Goal: Task Accomplishment & Management: Use online tool/utility

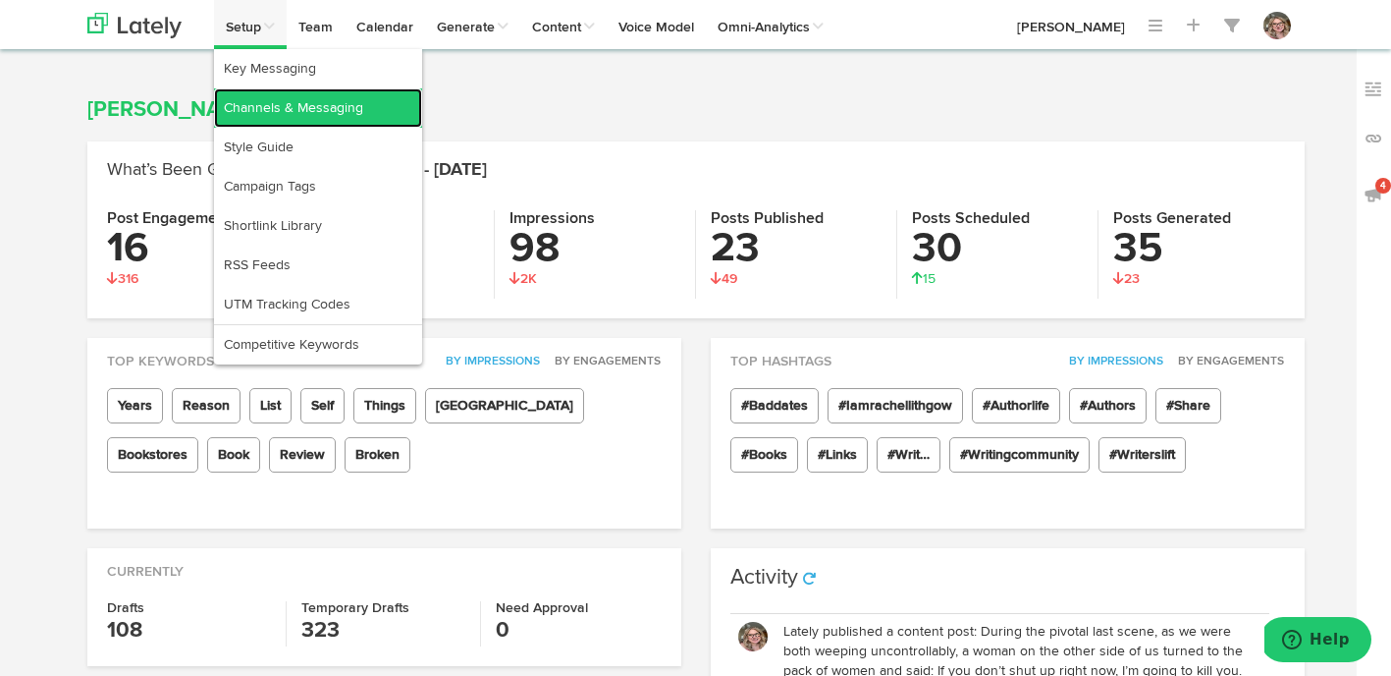
click at [258, 104] on link "Channels & Messaging" at bounding box center [318, 107] width 208 height 39
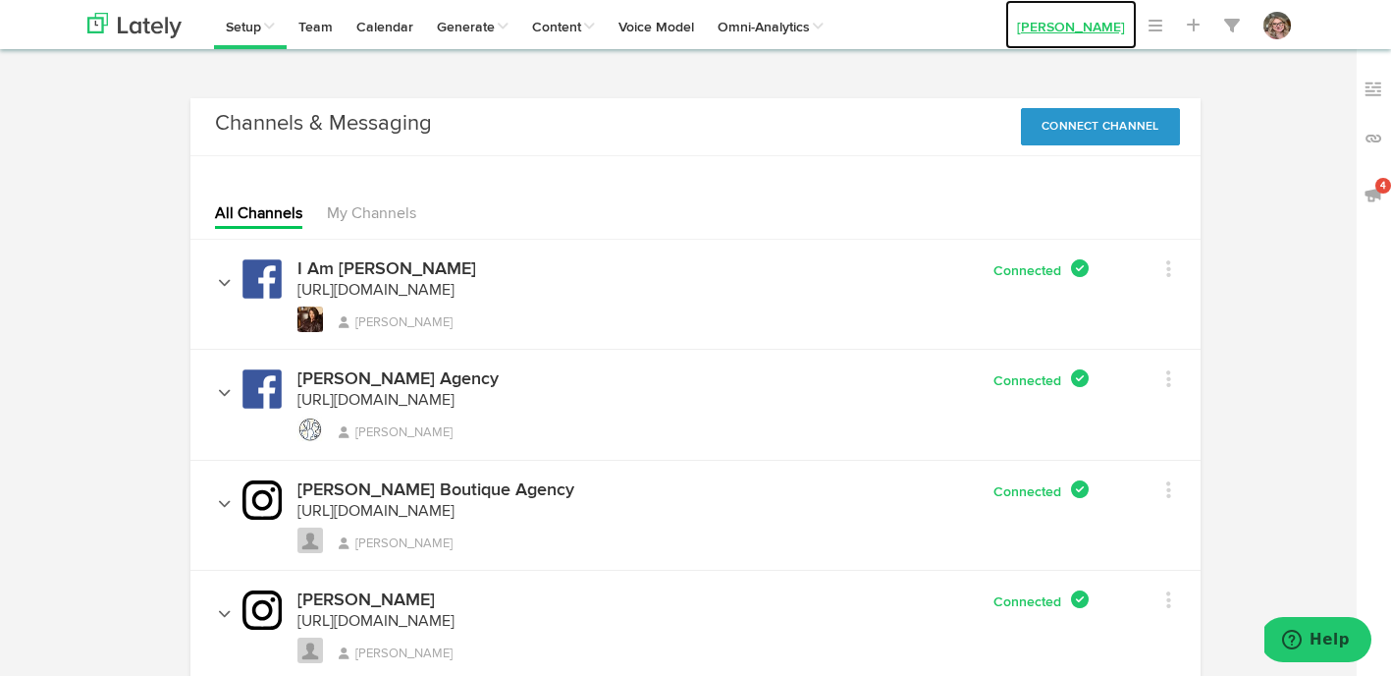
click at [1069, 17] on link "[PERSON_NAME]" at bounding box center [1071, 24] width 132 height 49
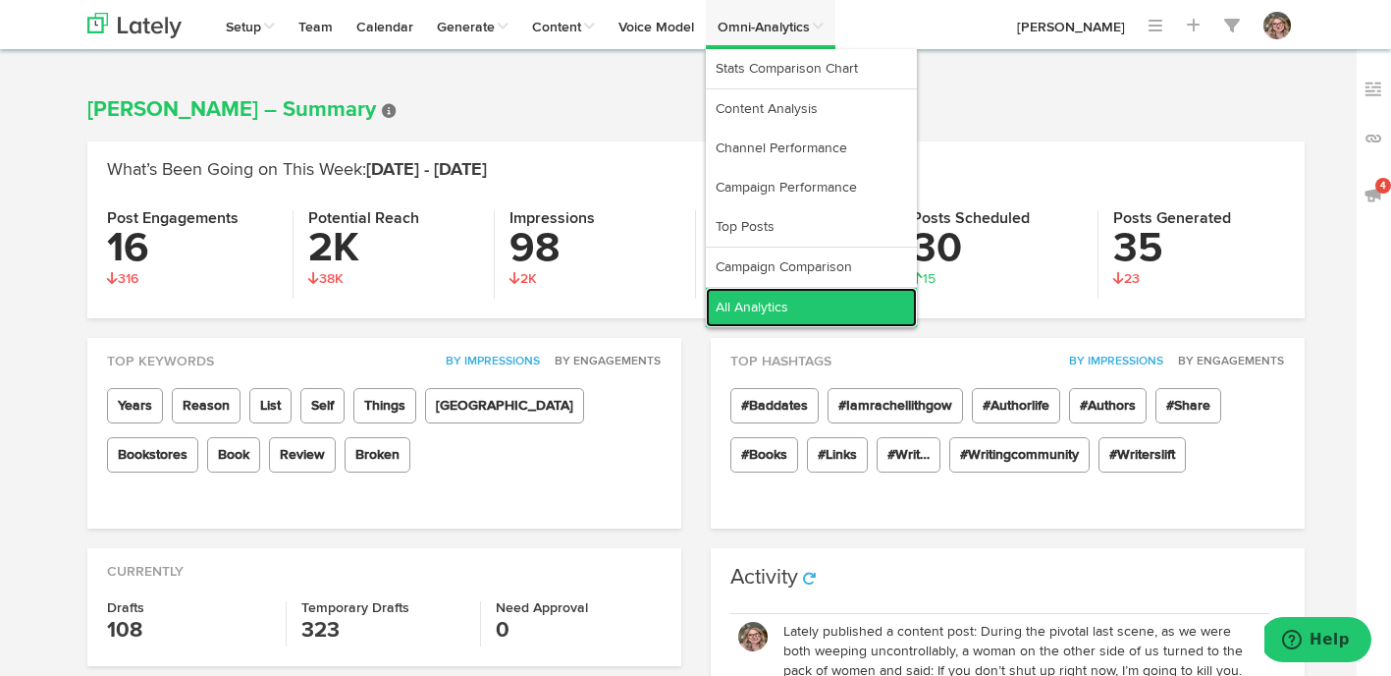
click at [747, 302] on link "All Analytics" at bounding box center [811, 307] width 211 height 39
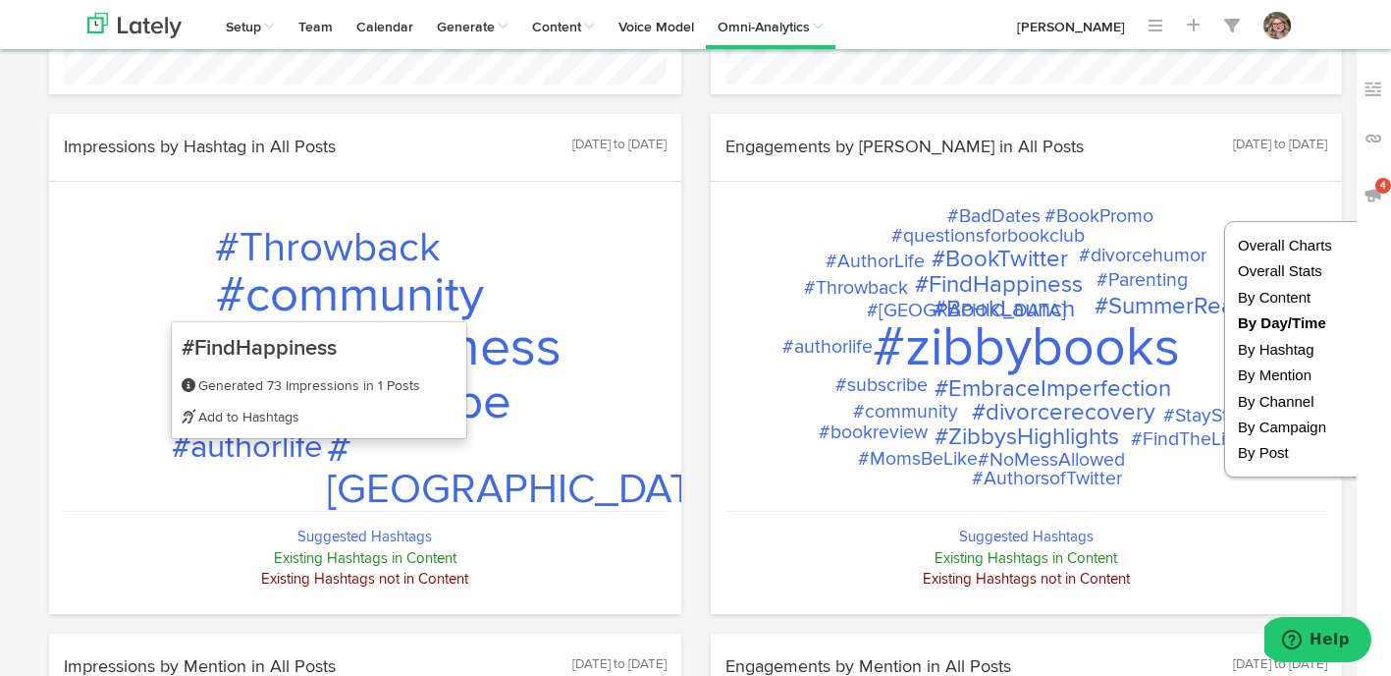
scroll to position [2251, 0]
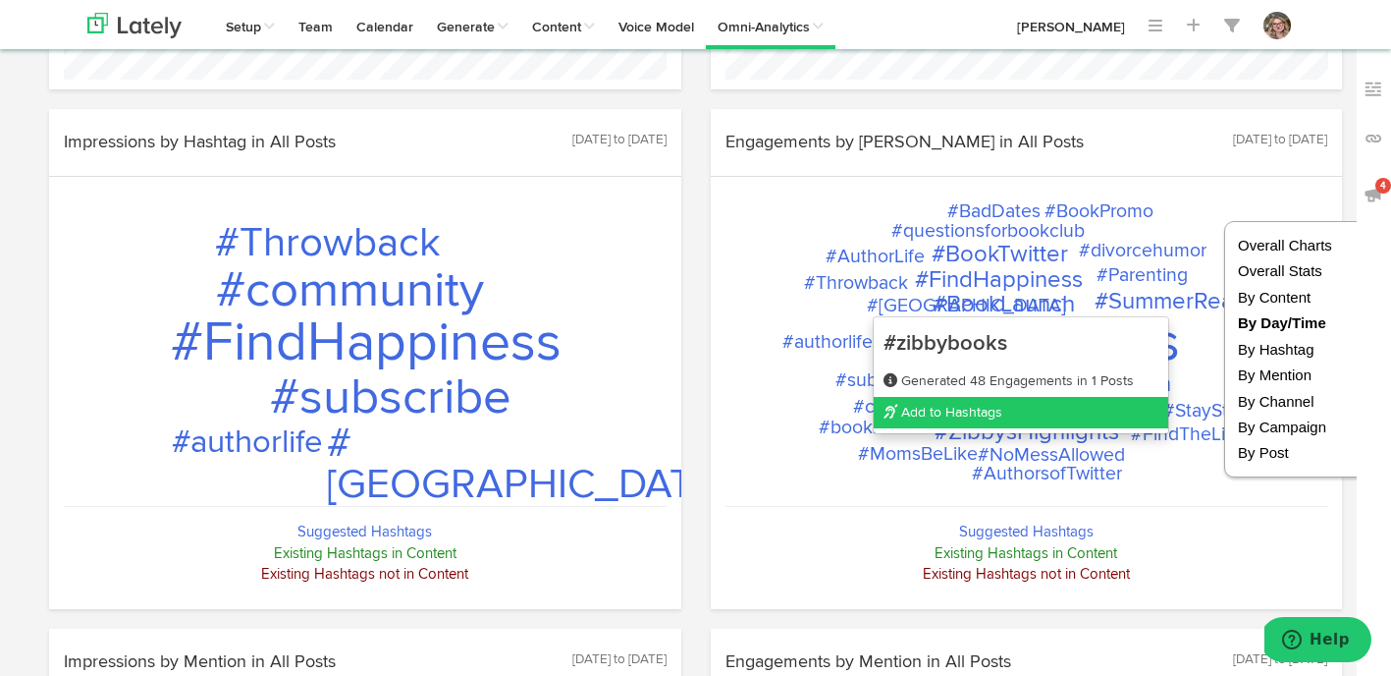
click at [958, 414] on link "Add to Hashtags" at bounding box center [1021, 412] width 295 height 31
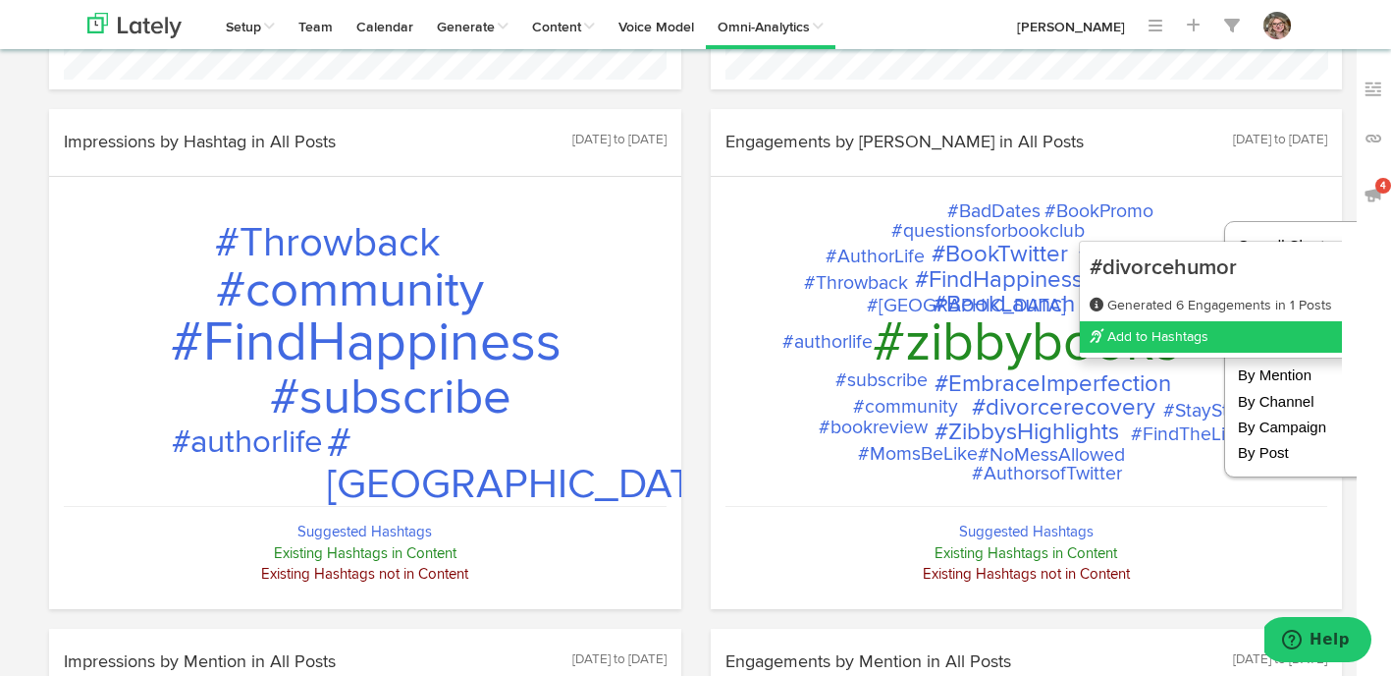
click at [1133, 335] on link "Add to Hashtags" at bounding box center [1227, 336] width 295 height 31
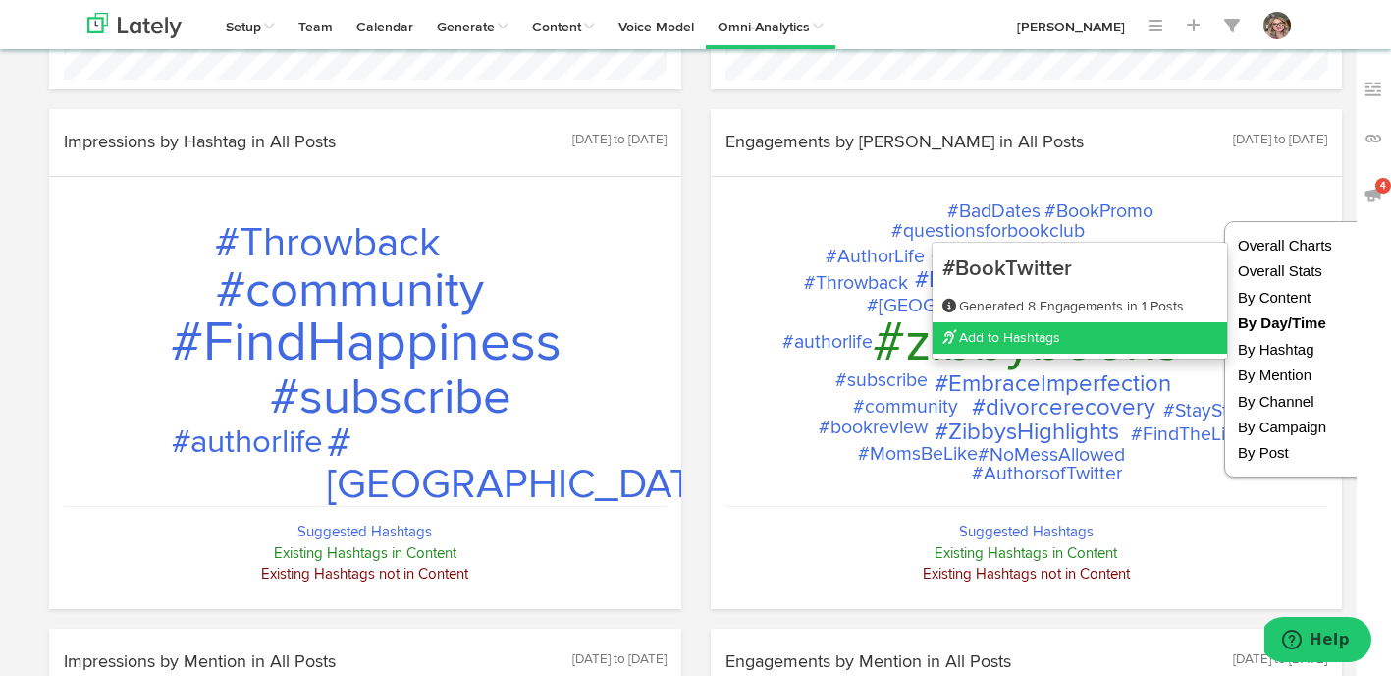
click at [979, 338] on link "Add to Hashtags" at bounding box center [1080, 337] width 295 height 31
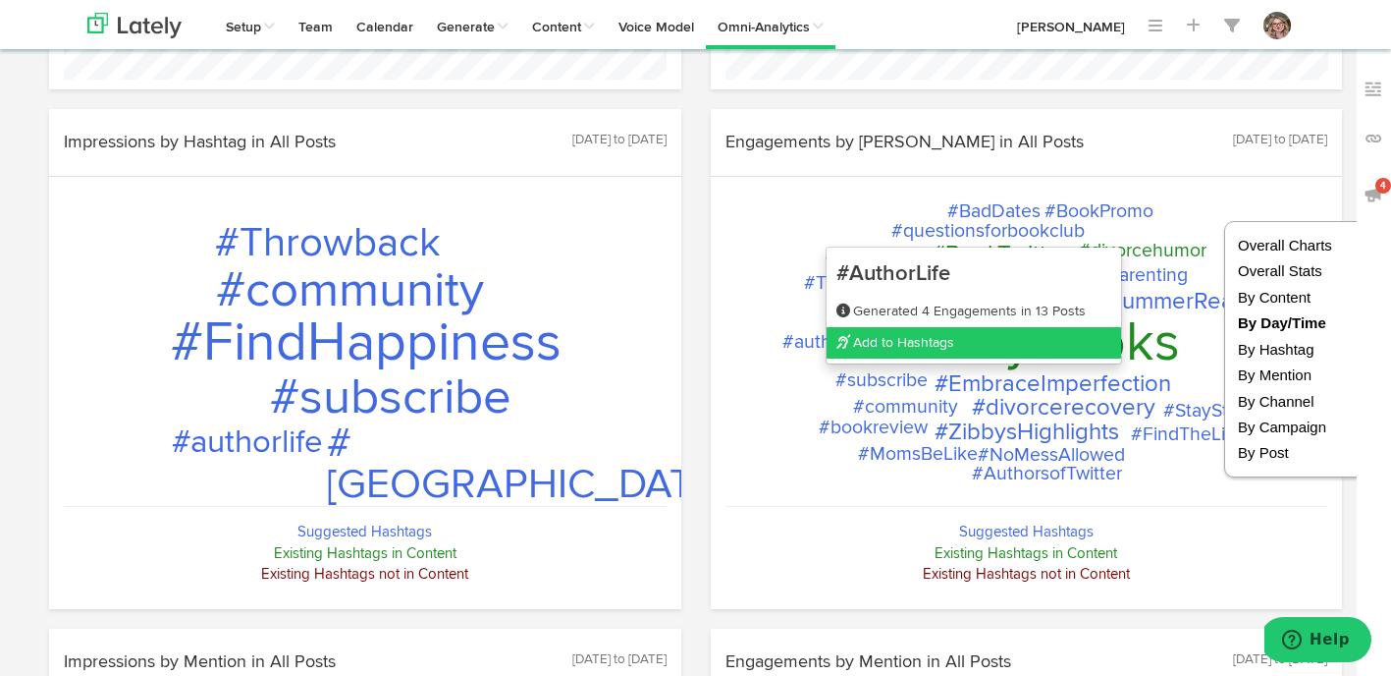
click at [870, 336] on link "Add to Hashtags" at bounding box center [974, 342] width 295 height 31
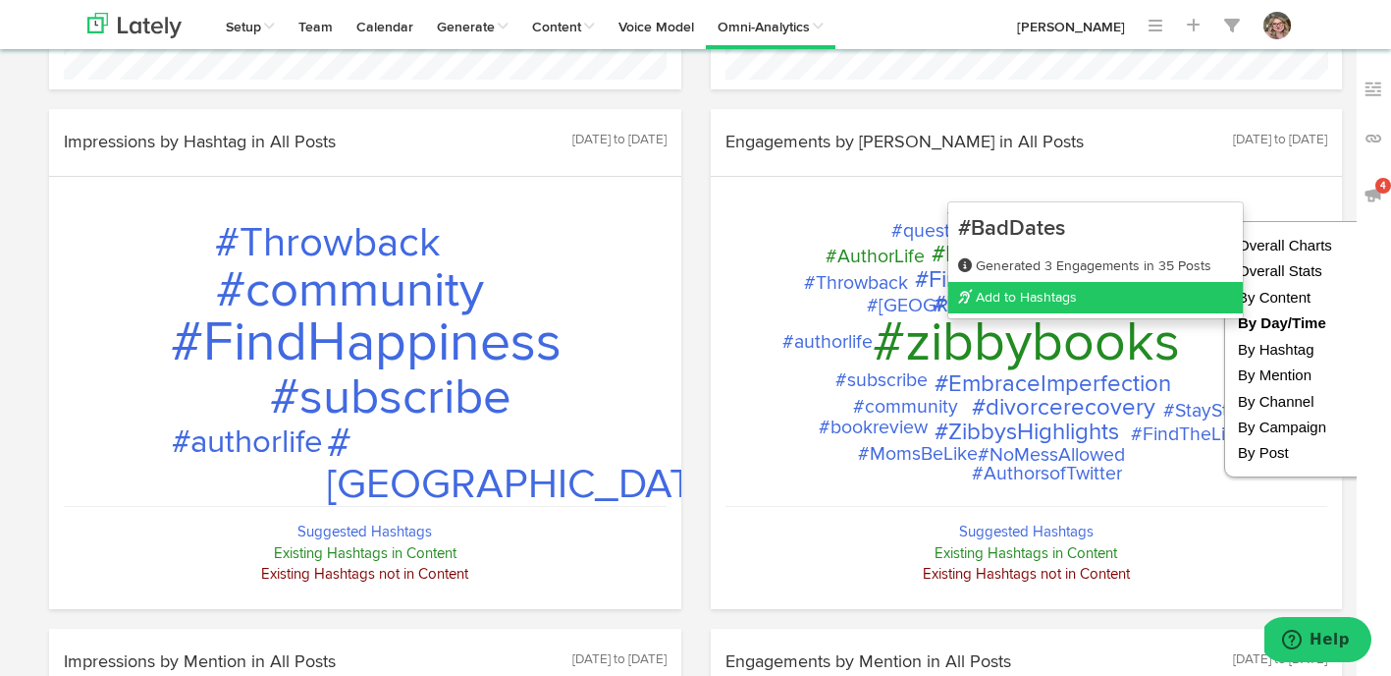
click at [1008, 289] on link "Add to Hashtags" at bounding box center [1096, 297] width 295 height 31
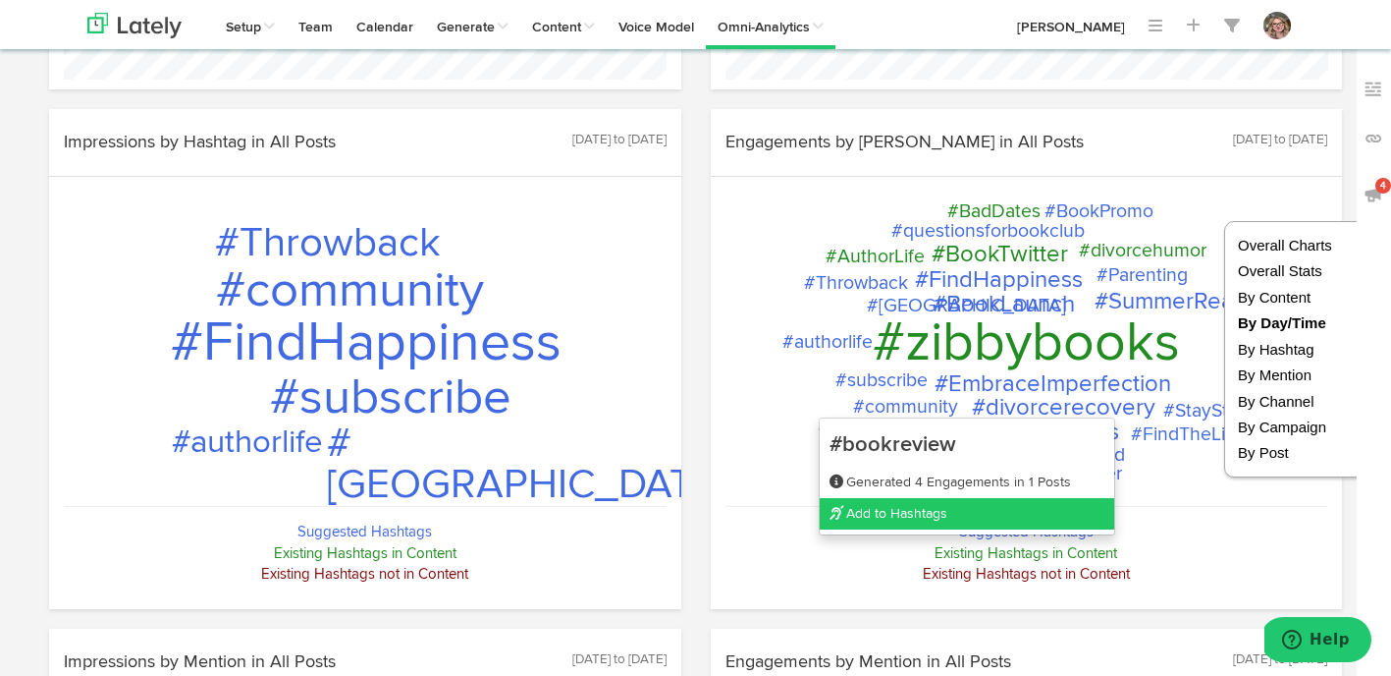
click at [850, 509] on link "Add to Hashtags" at bounding box center [967, 513] width 295 height 31
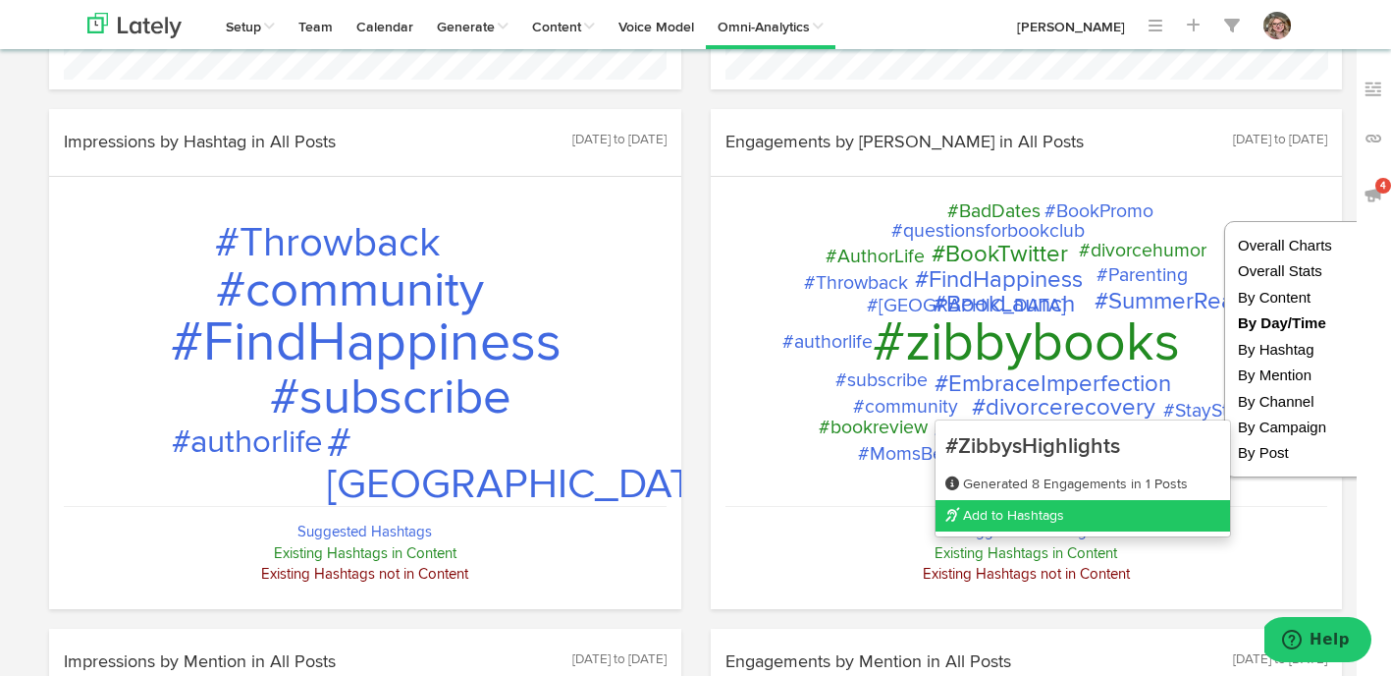
click at [1022, 506] on link "Add to Hashtags" at bounding box center [1083, 515] width 295 height 31
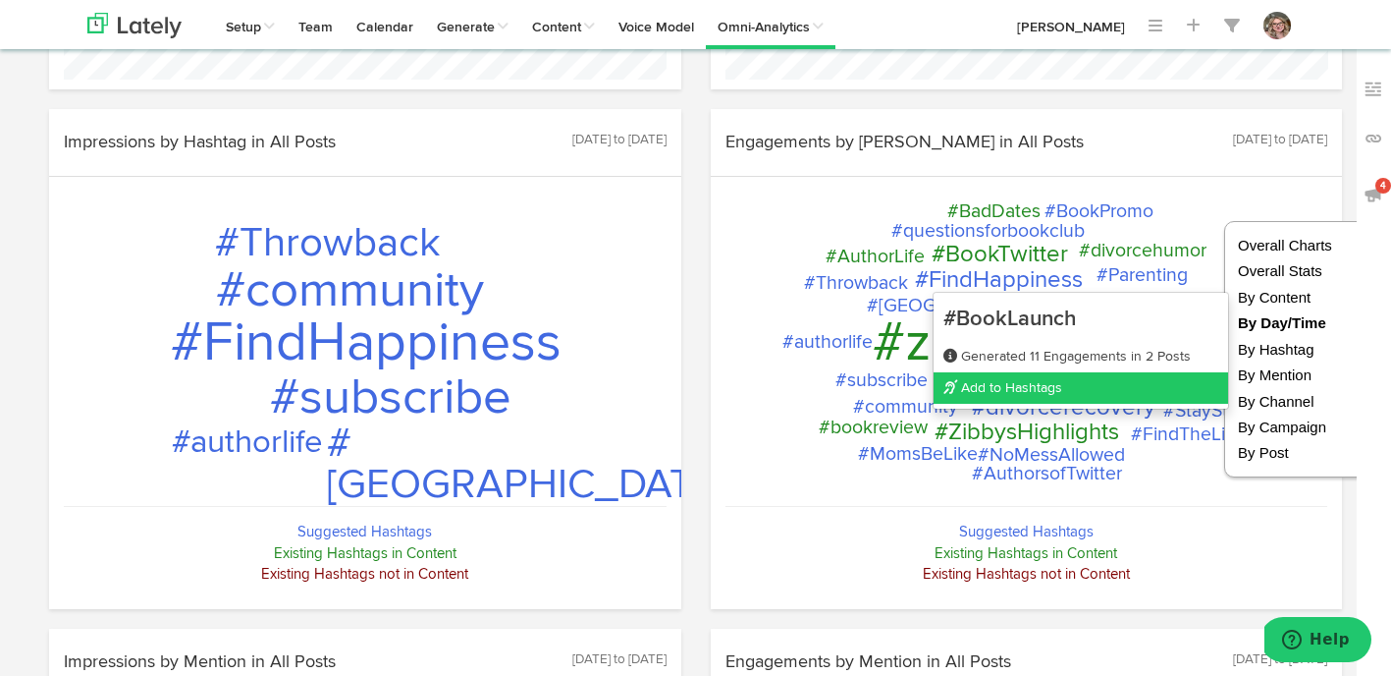
click at [996, 390] on link "Add to Hashtags" at bounding box center [1081, 387] width 295 height 31
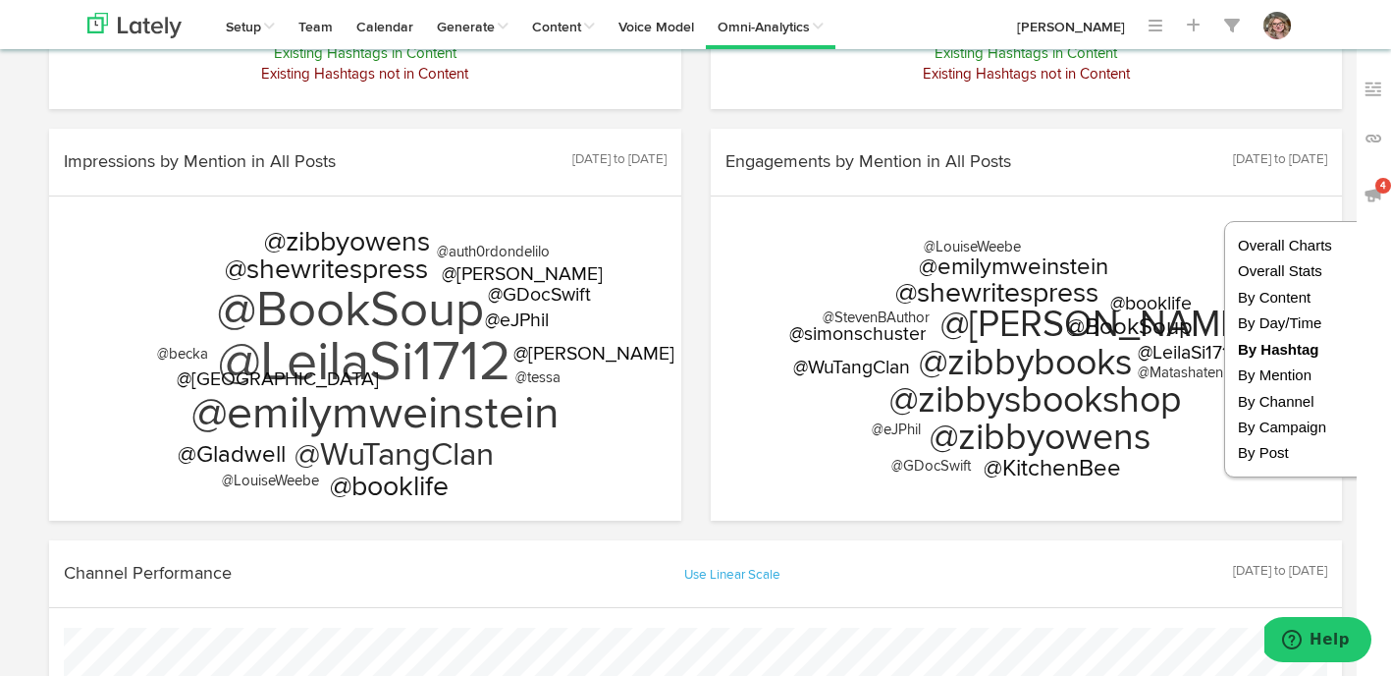
scroll to position [2765, 0]
